Goal: Complete application form

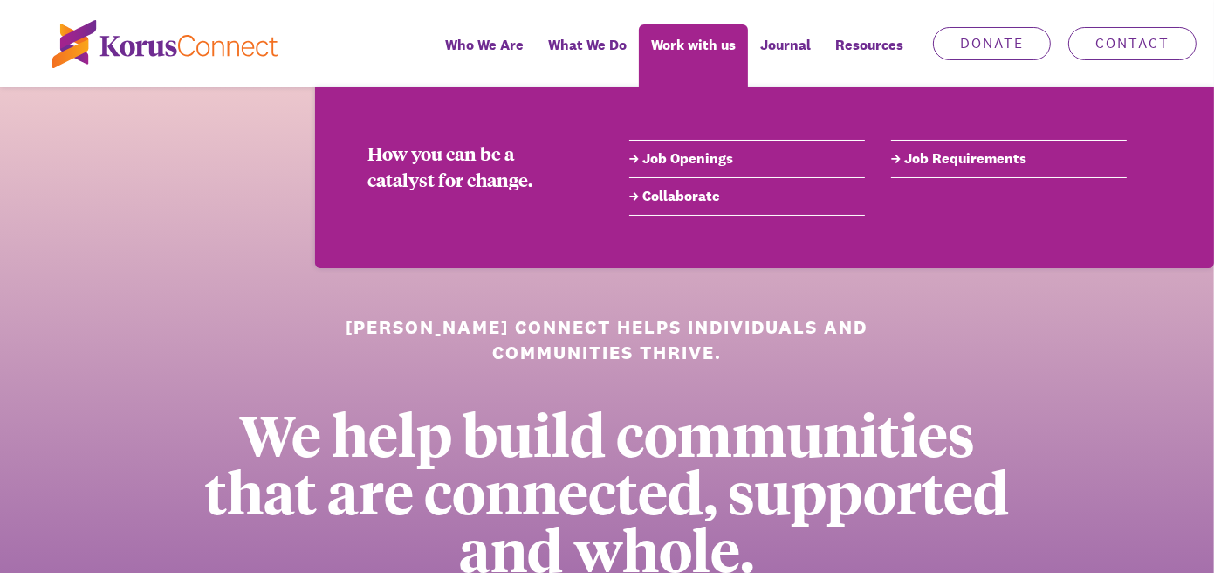
click at [674, 162] on link "Job Openings" at bounding box center [747, 158] width 236 height 21
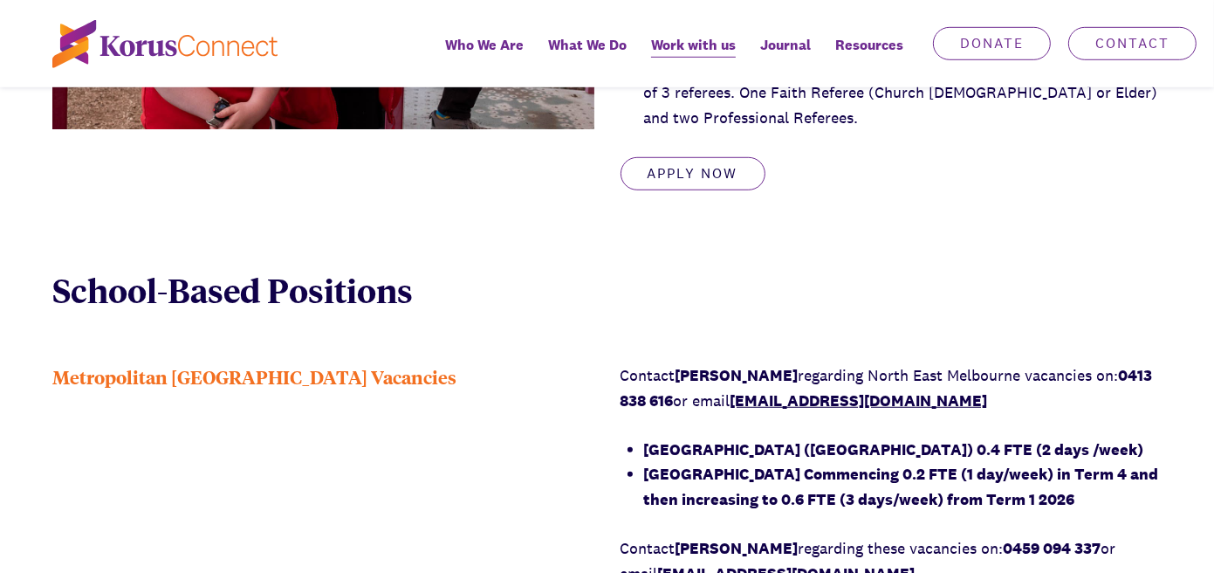
scroll to position [960, 0]
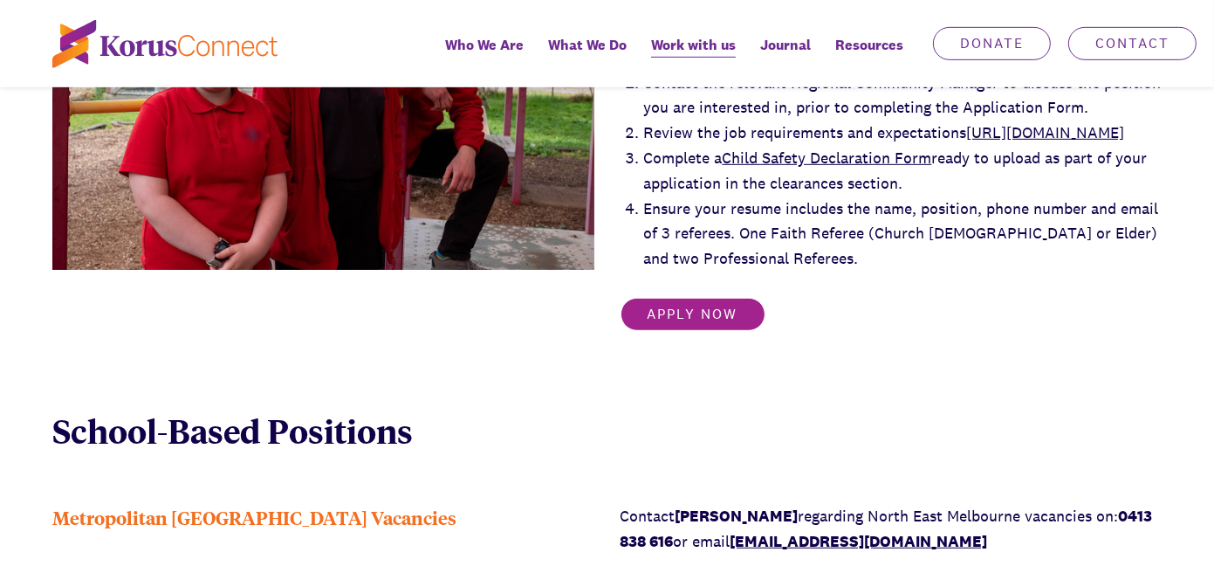
click at [684, 331] on link "Apply Now" at bounding box center [693, 314] width 145 height 33
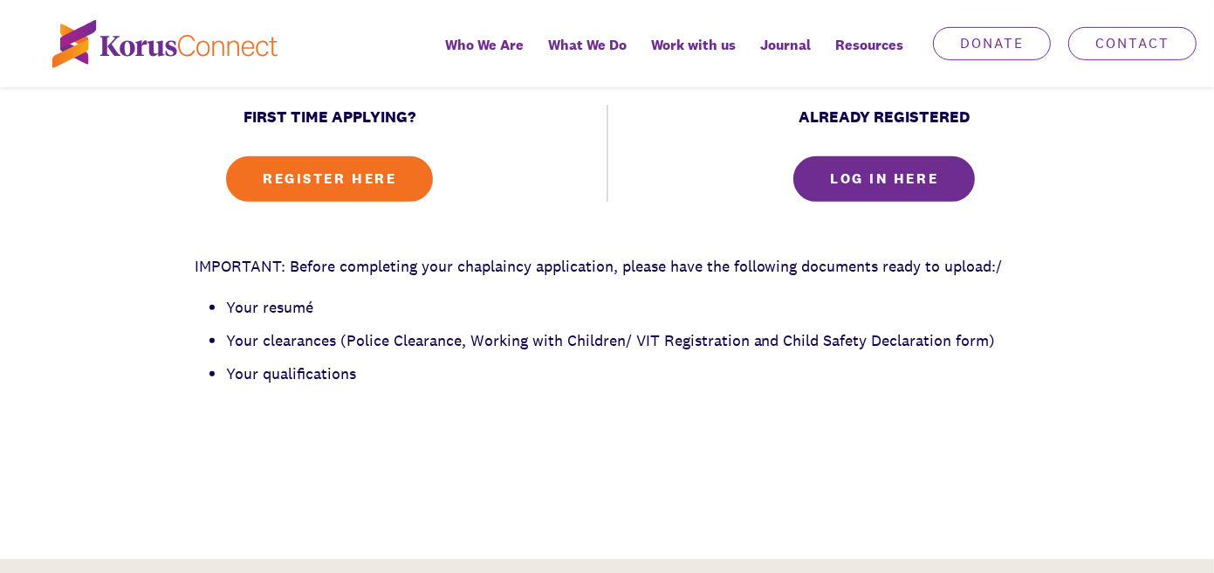
scroll to position [524, 0]
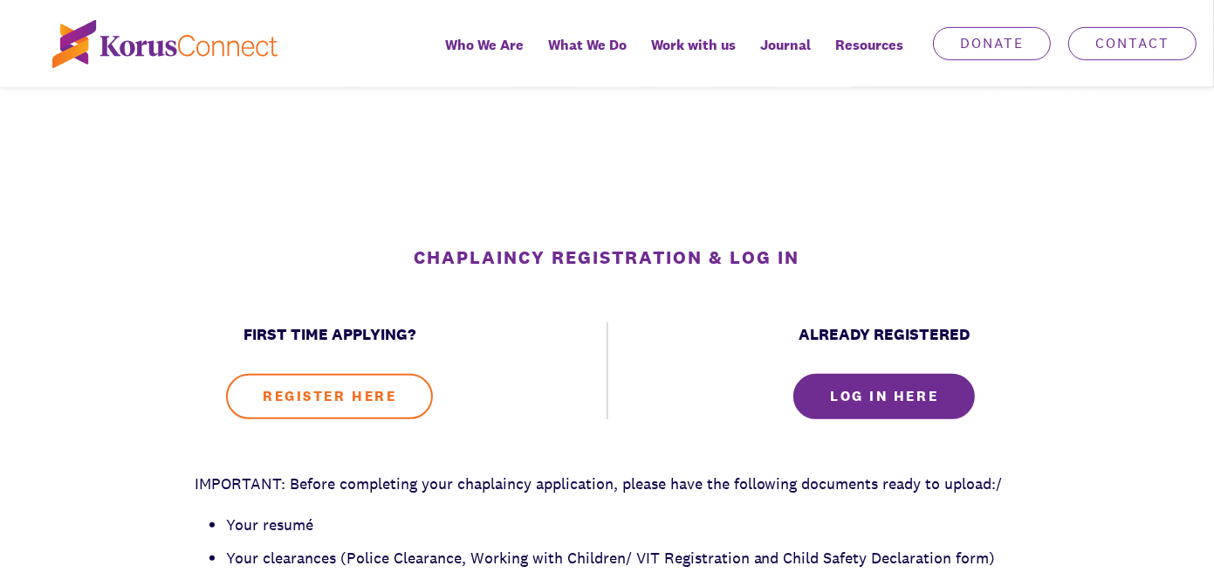
click at [318, 406] on link "REGISTER HERE" at bounding box center [329, 396] width 207 height 45
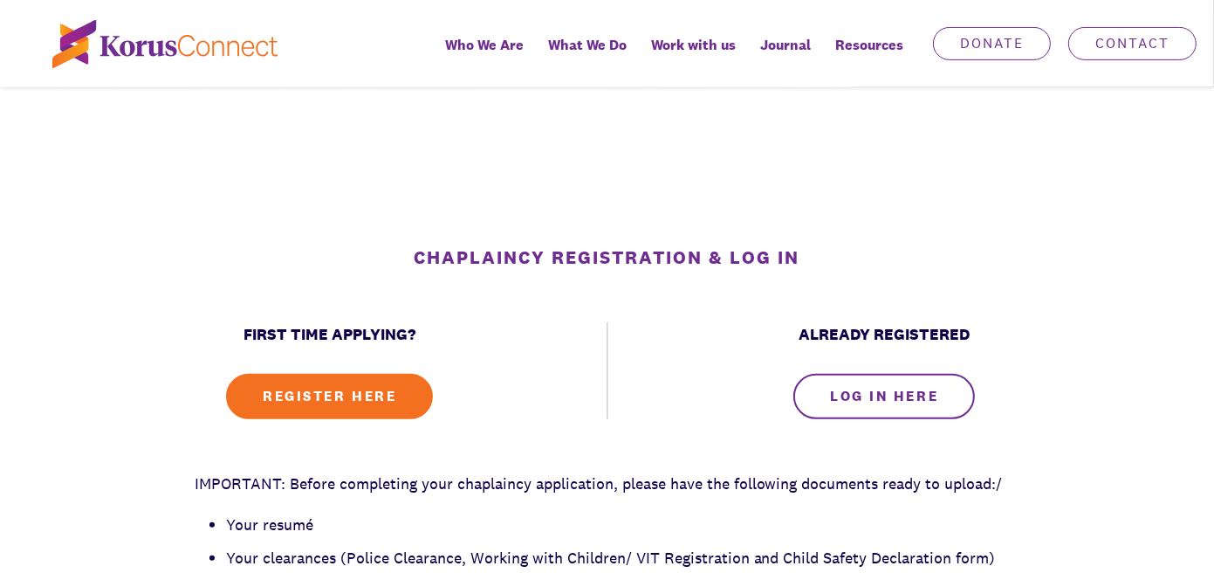
click at [901, 395] on link "LOG IN HERE" at bounding box center [885, 396] width 182 height 45
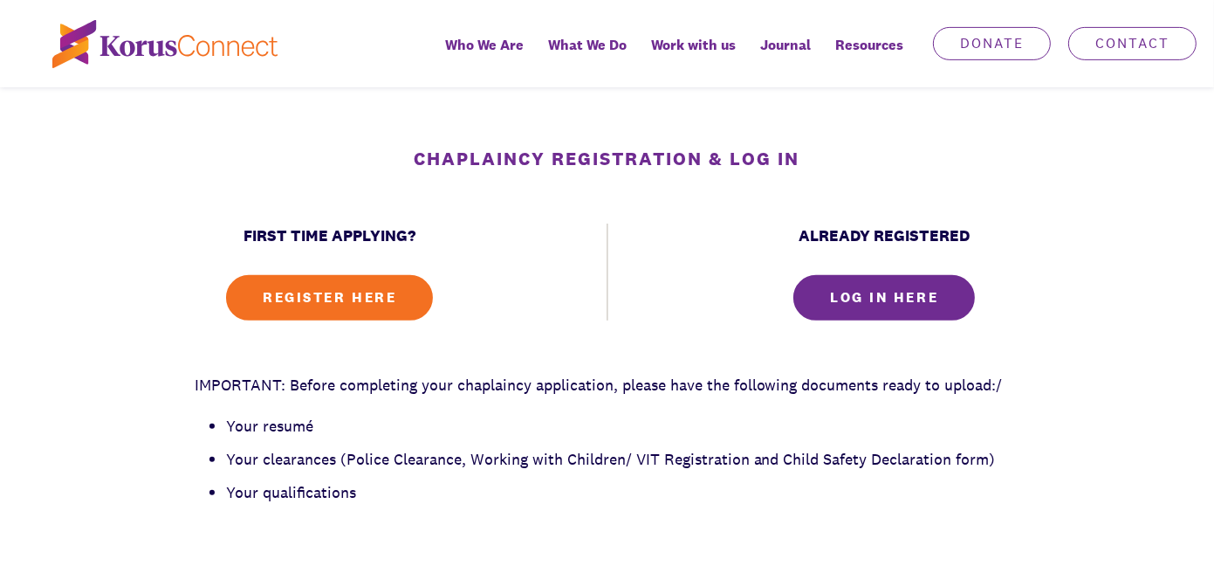
scroll to position [698, 0]
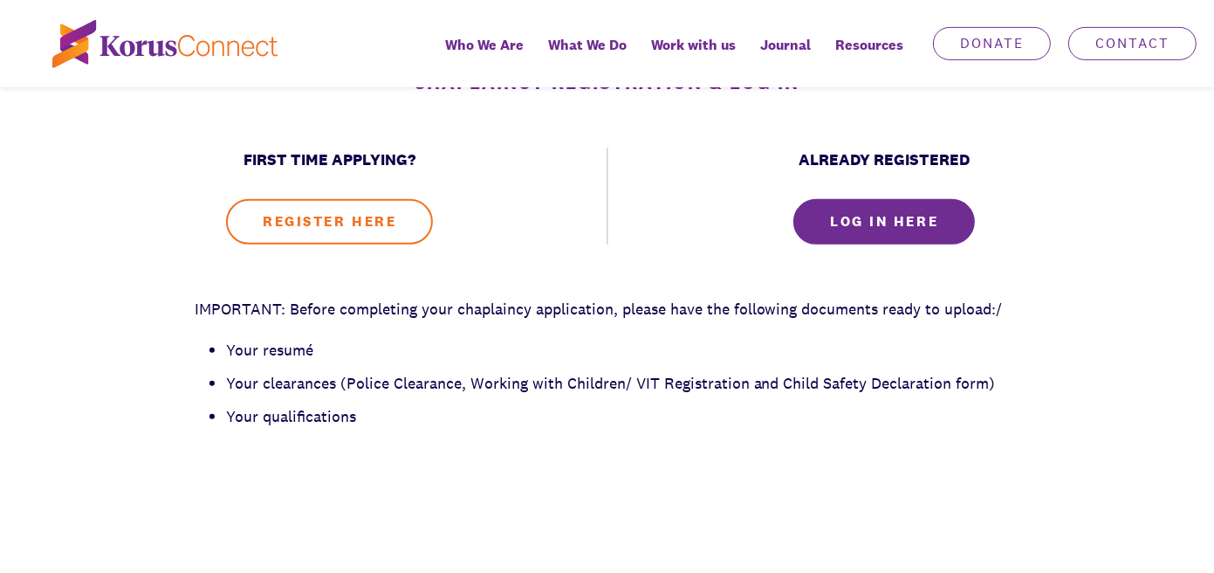
click at [316, 217] on link "REGISTER HERE" at bounding box center [329, 221] width 207 height 45
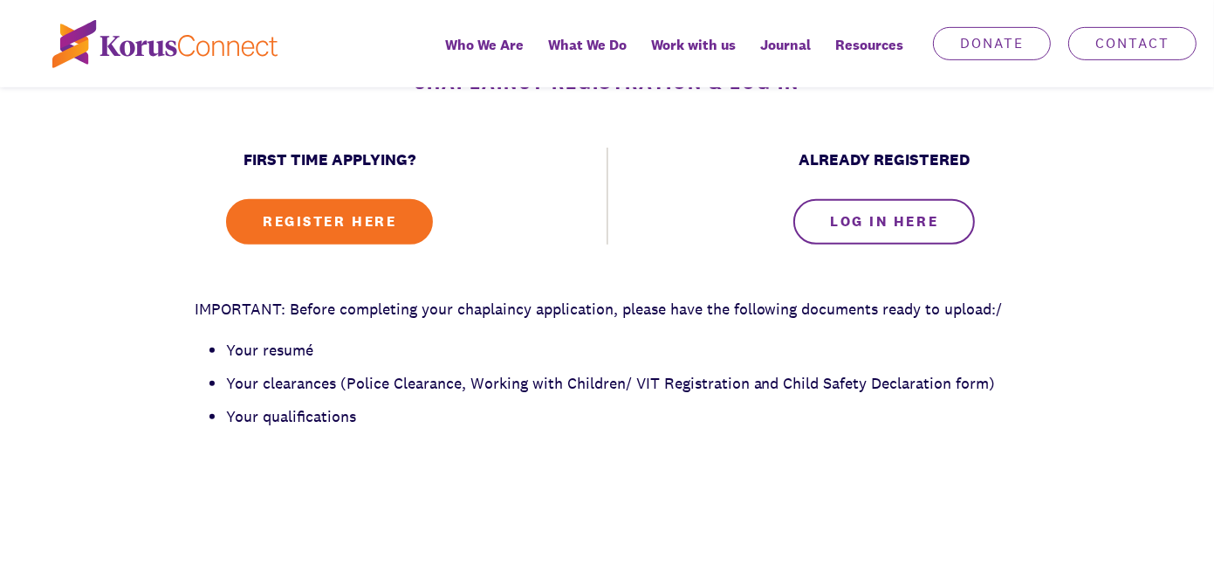
click at [877, 233] on link "LOG IN HERE" at bounding box center [885, 221] width 182 height 45
